Goal: Task Accomplishment & Management: Use online tool/utility

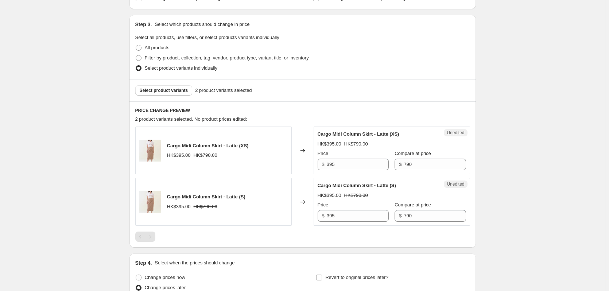
scroll to position [121, 0]
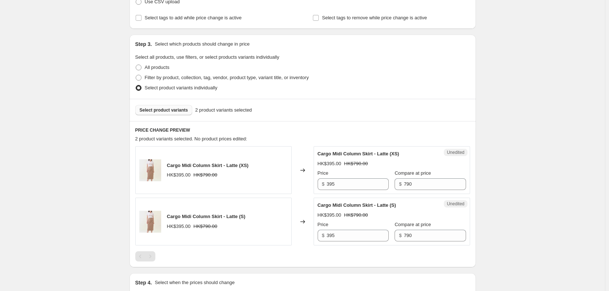
click at [176, 111] on span "Select product variants" at bounding box center [164, 110] width 49 height 6
click at [505, 129] on div "Create new price [MEDICAL_DATA]. This page is ready Create new price [MEDICAL_D…" at bounding box center [302, 192] width 605 height 627
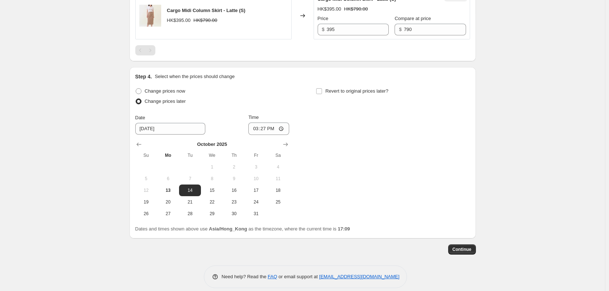
scroll to position [336, 0]
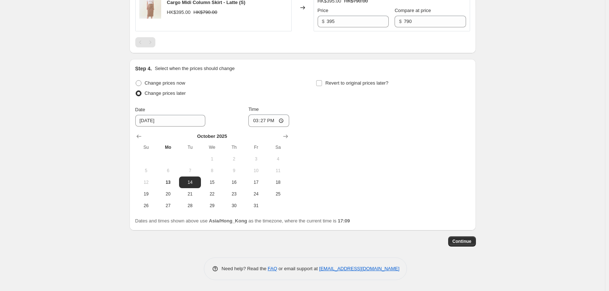
drag, startPoint x: 256, startPoint y: 194, endPoint x: 293, endPoint y: 186, distance: 37.2
click at [258, 194] on span "24" at bounding box center [256, 194] width 16 height 6
type input "[DATE]"
click at [286, 119] on input "15:27" at bounding box center [268, 121] width 41 height 12
type input "12:00"
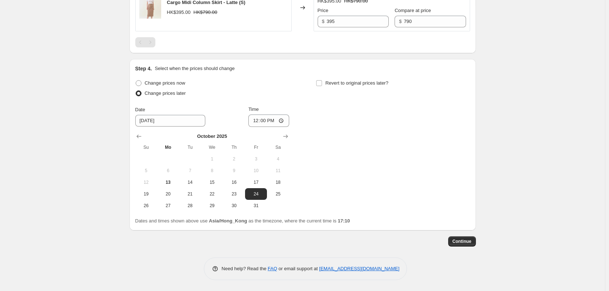
click at [329, 175] on div "Change prices now Change prices later Date [DATE] Time 12:00 [DATE] Su Mo Tu We…" at bounding box center [302, 145] width 335 height 134
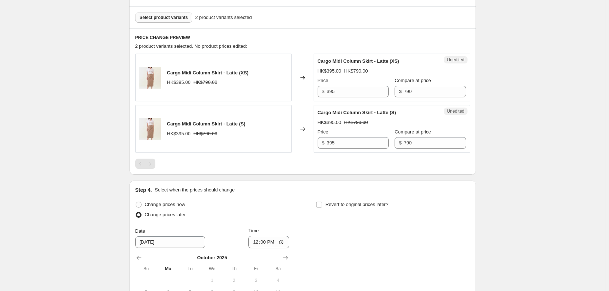
click at [179, 18] on span "Select product variants" at bounding box center [164, 18] width 49 height 6
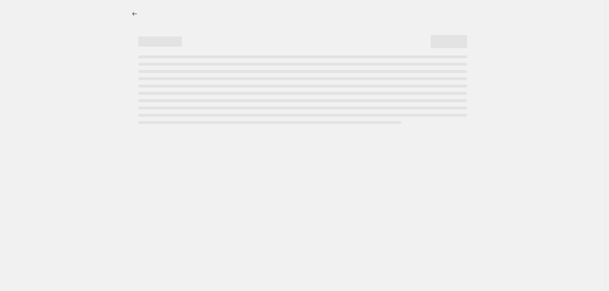
select select "percentage"
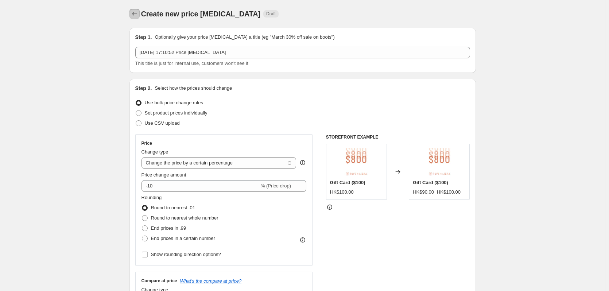
click at [134, 13] on icon "Price change jobs" at bounding box center [134, 13] width 7 height 7
